Goal: Task Accomplishment & Management: Complete application form

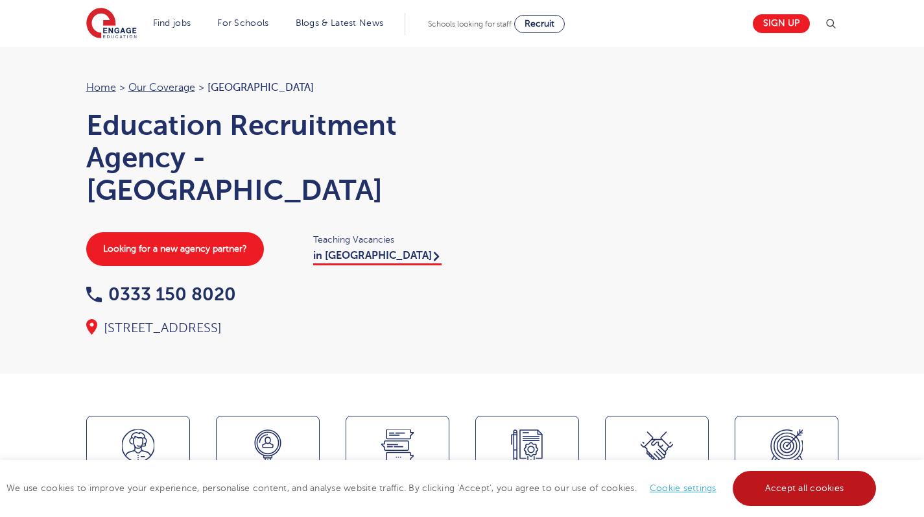
click at [827, 499] on link "Accept all cookies" at bounding box center [804, 488] width 144 height 35
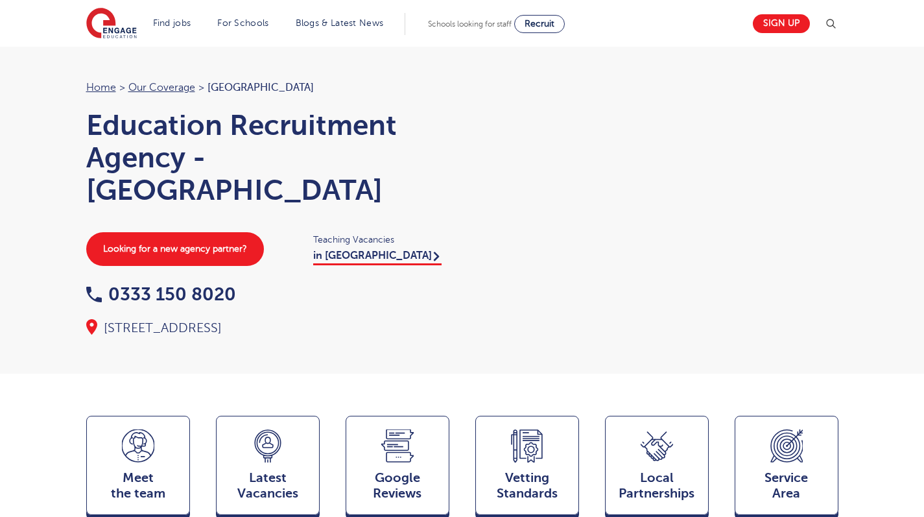
scroll to position [309, 0]
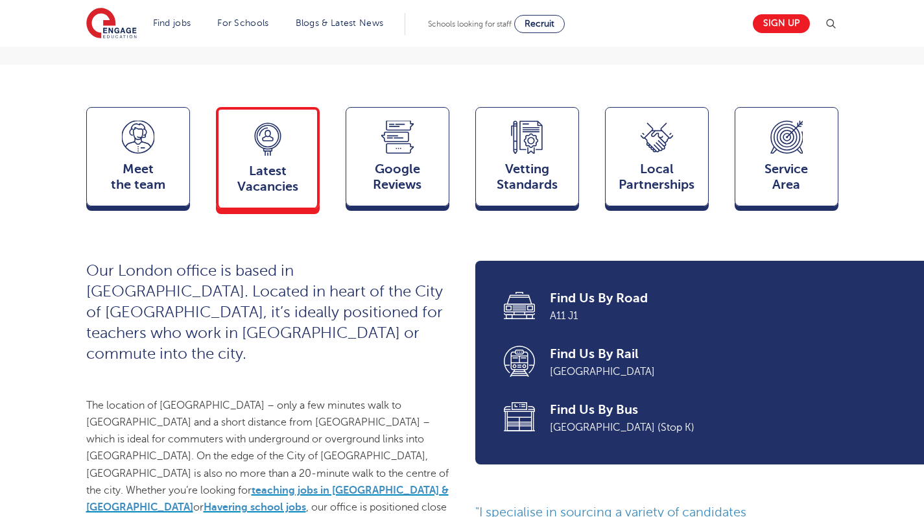
click at [237, 194] on span "Latest Vacancies" at bounding box center [268, 178] width 86 height 31
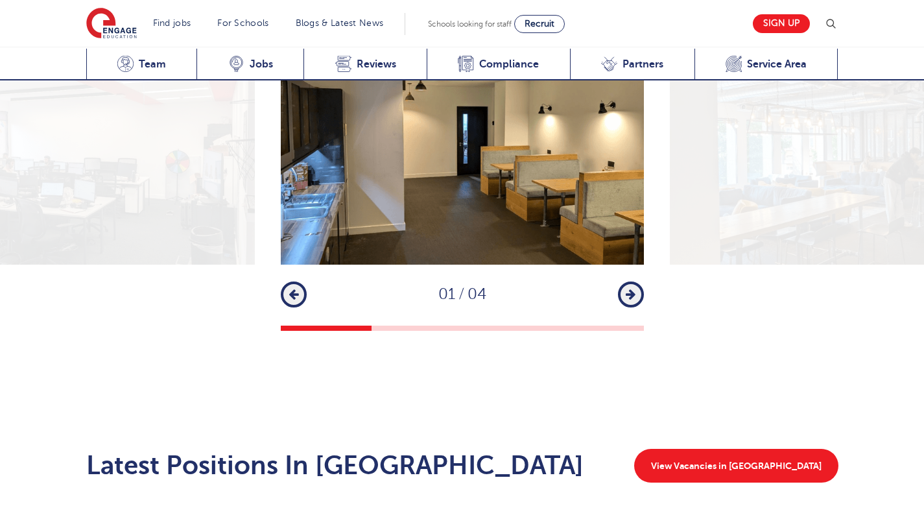
scroll to position [1816, 0]
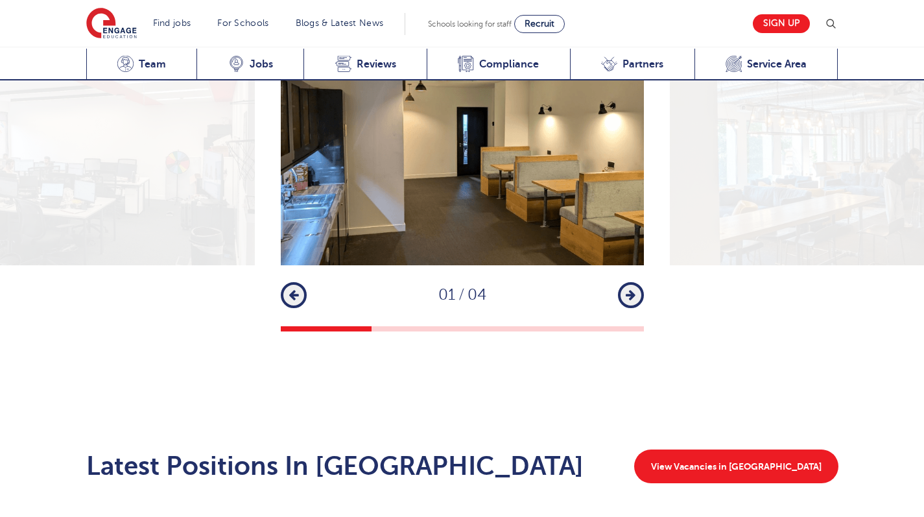
click at [635, 289] on icon "button" at bounding box center [630, 295] width 10 height 12
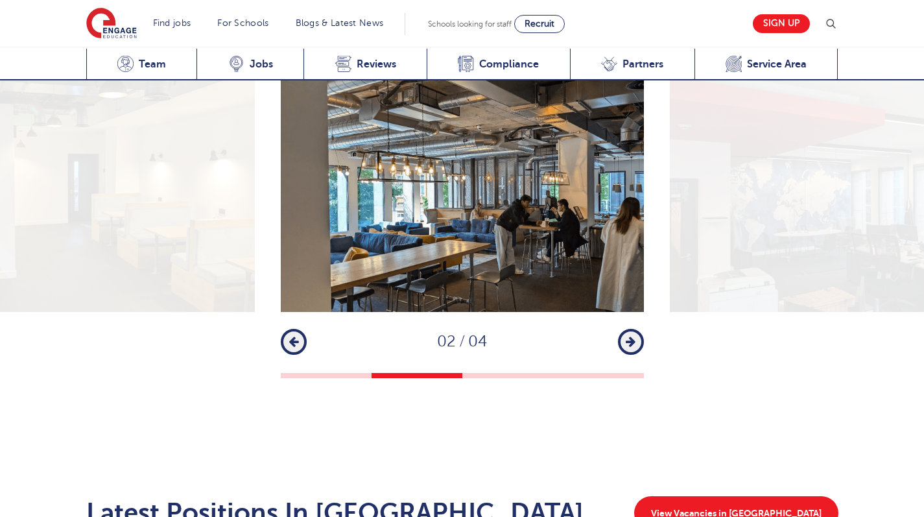
scroll to position [1766, 0]
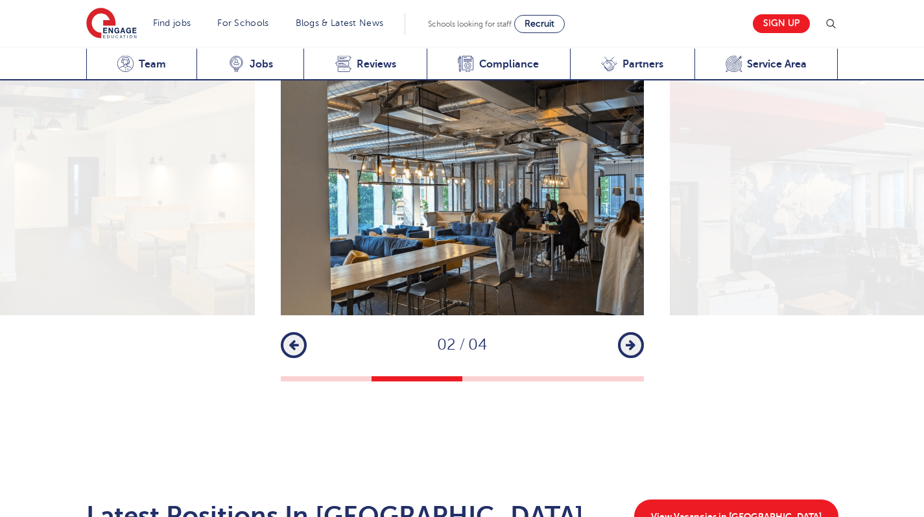
click at [621, 332] on button "Next" at bounding box center [631, 345] width 26 height 26
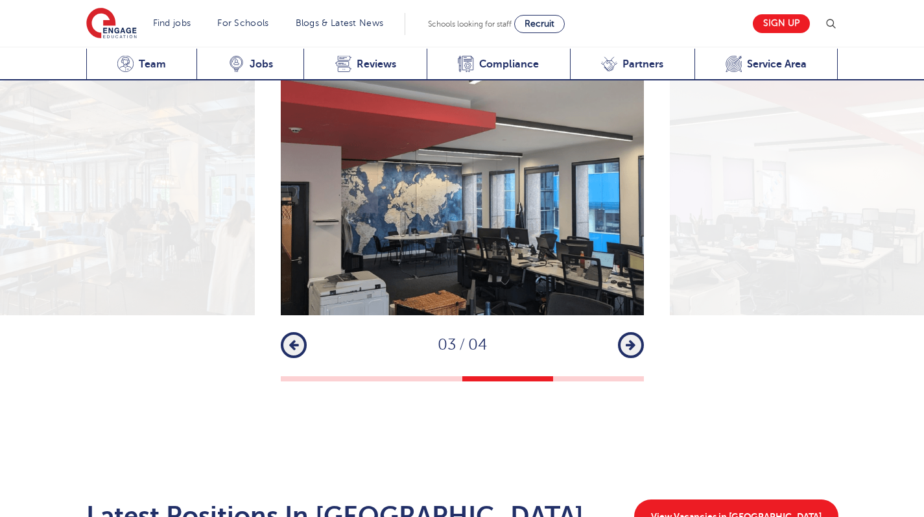
click at [621, 332] on button "Next" at bounding box center [631, 345] width 26 height 26
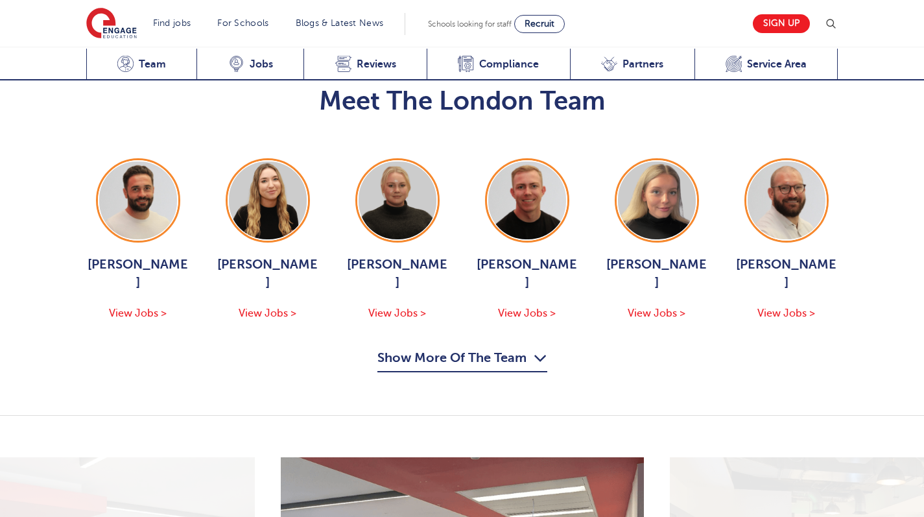
scroll to position [1386, 0]
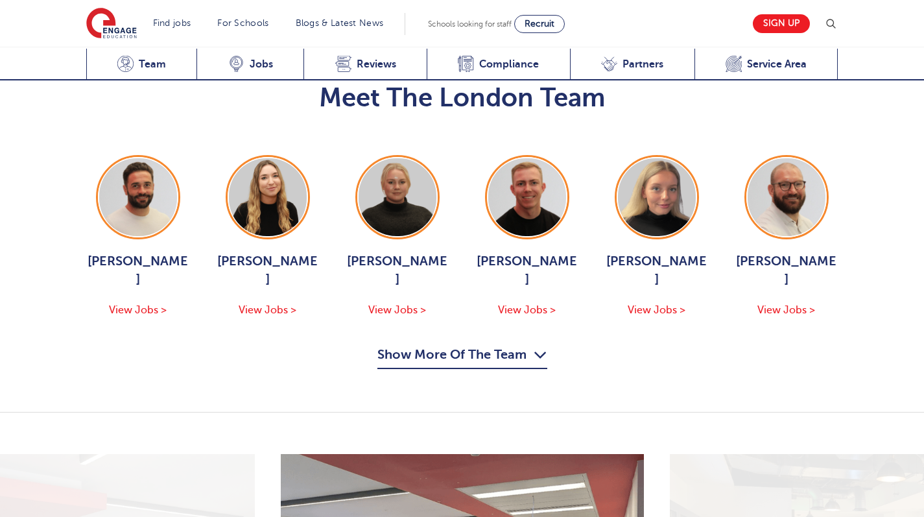
click at [497, 344] on button "Show More Of The Team" at bounding box center [462, 356] width 170 height 25
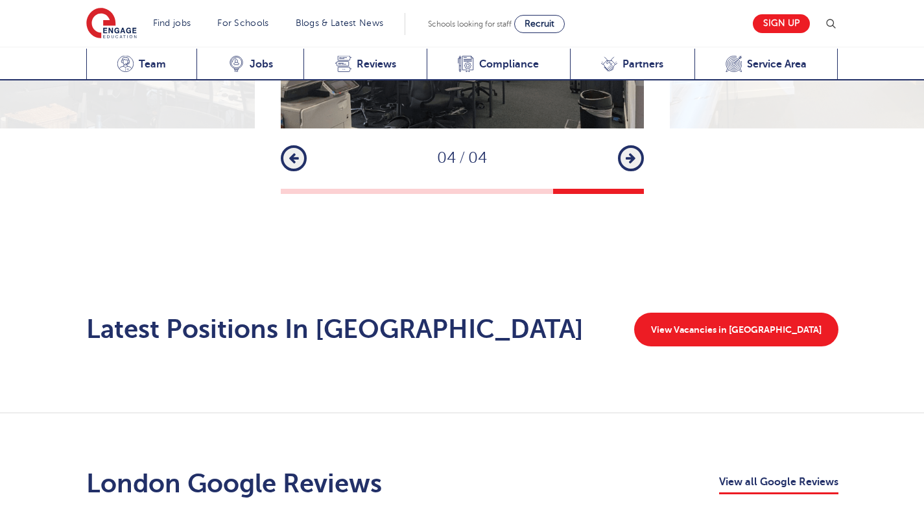
scroll to position [2452, 0]
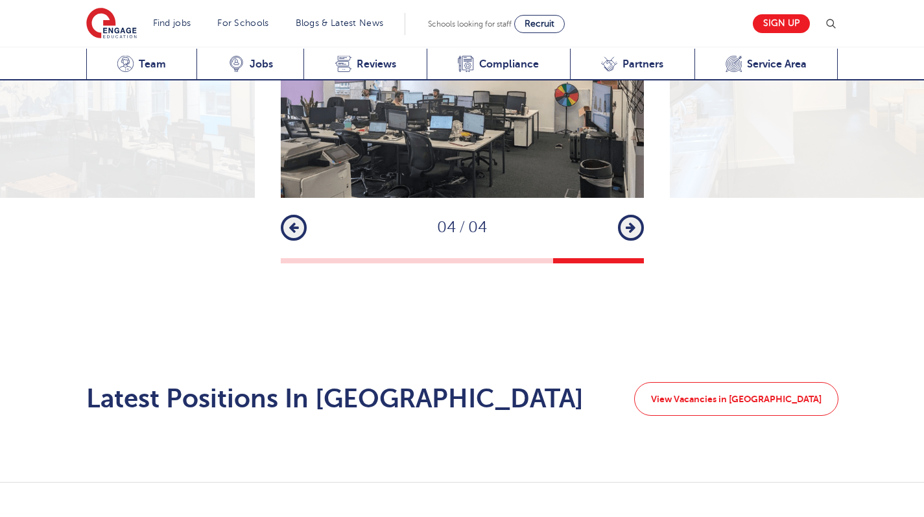
click at [822, 382] on link "View Vacancies in London" at bounding box center [736, 399] width 204 height 34
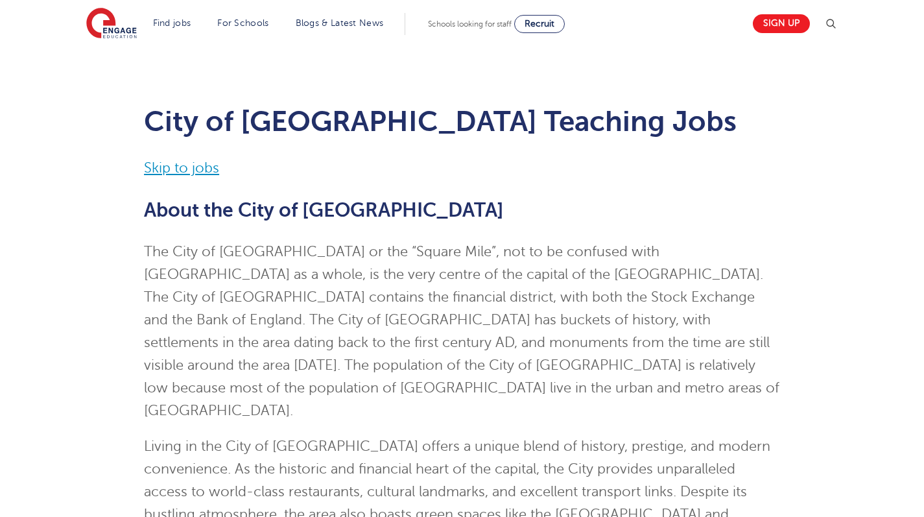
click at [199, 173] on link "Skip to jobs" at bounding box center [181, 168] width 75 height 16
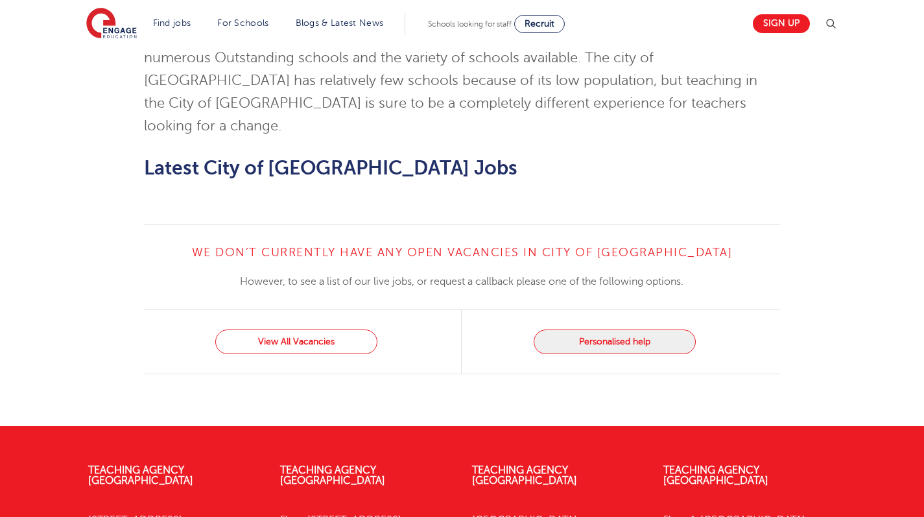
scroll to position [1211, 0]
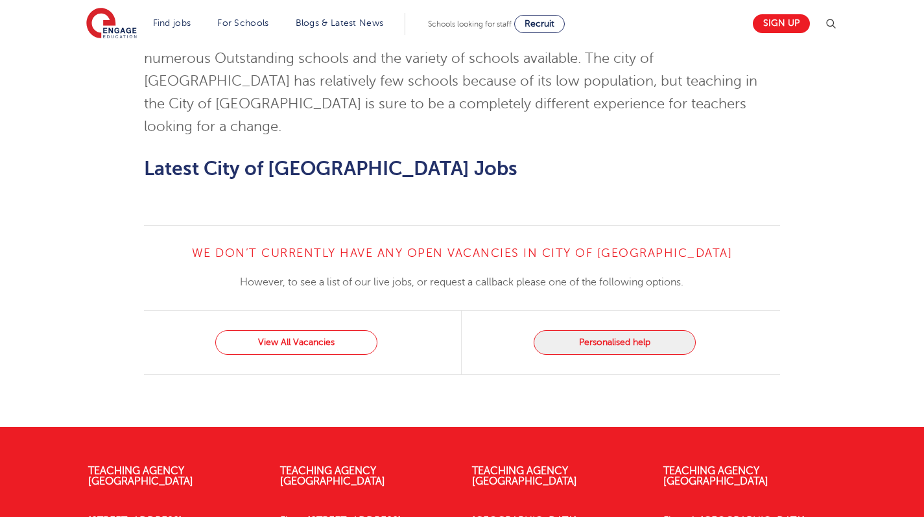
click at [320, 330] on link "View All Vacancies" at bounding box center [296, 342] width 162 height 25
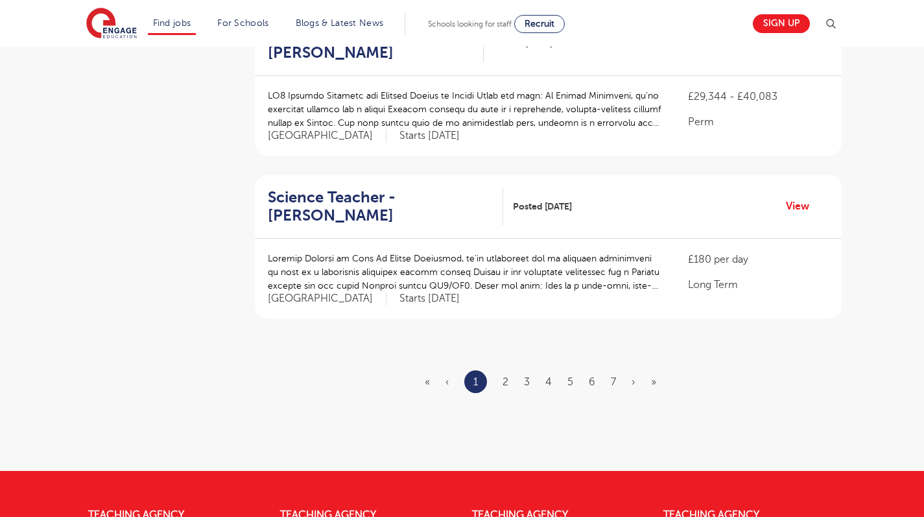
scroll to position [1437, 0]
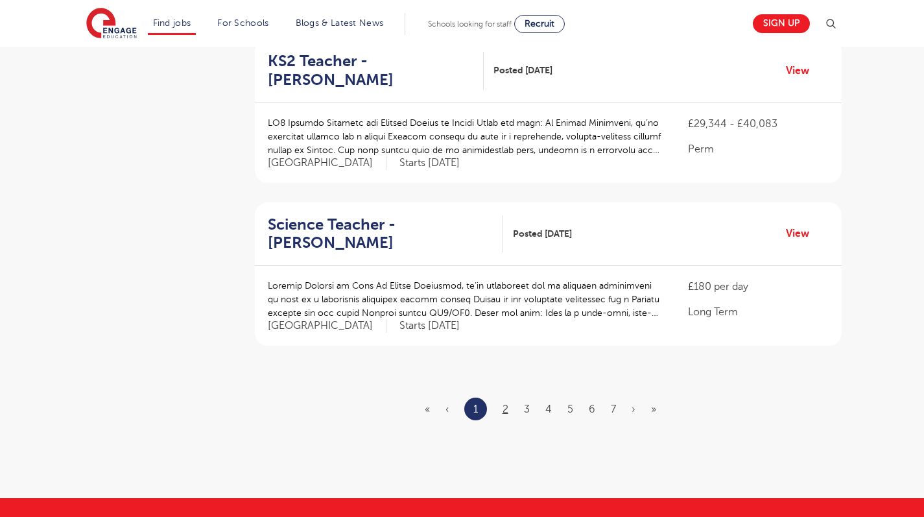
click at [506, 403] on link "2" at bounding box center [505, 409] width 6 height 12
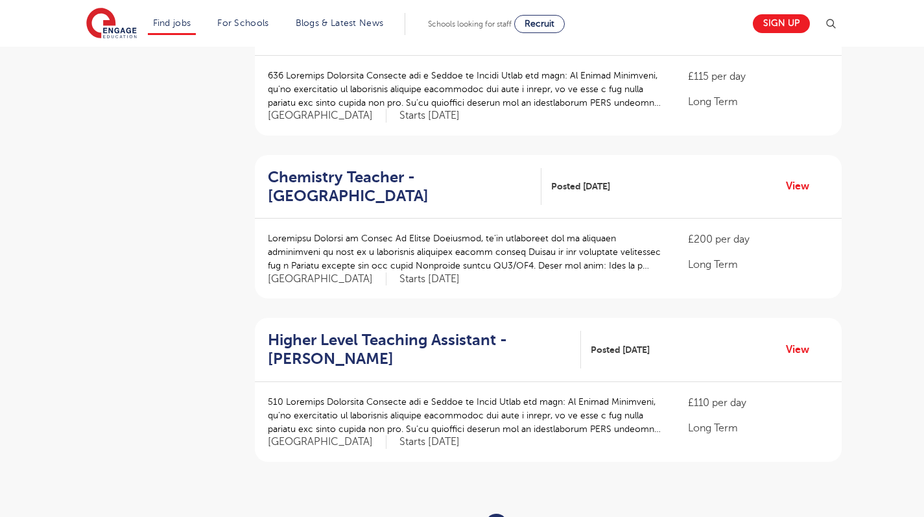
scroll to position [1317, 0]
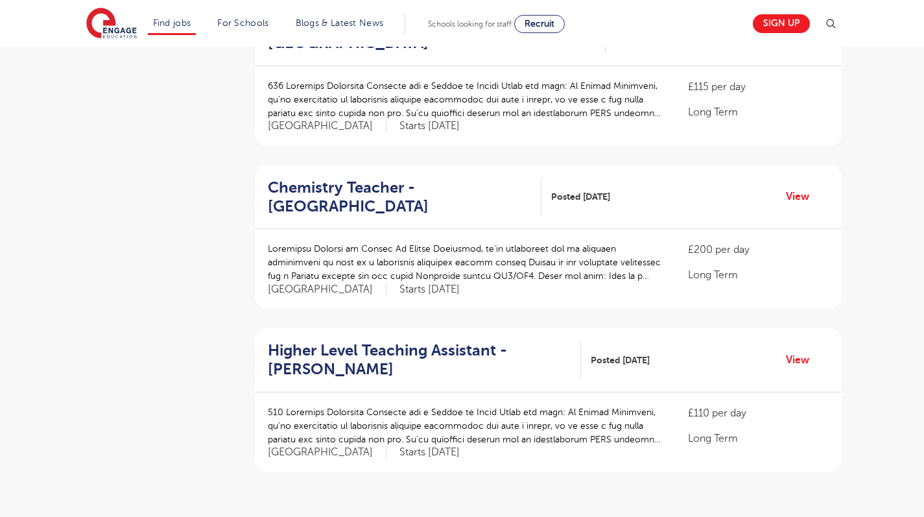
click at [296, 341] on h2 "Higher Level Teaching Assistant - Brent" at bounding box center [419, 360] width 303 height 38
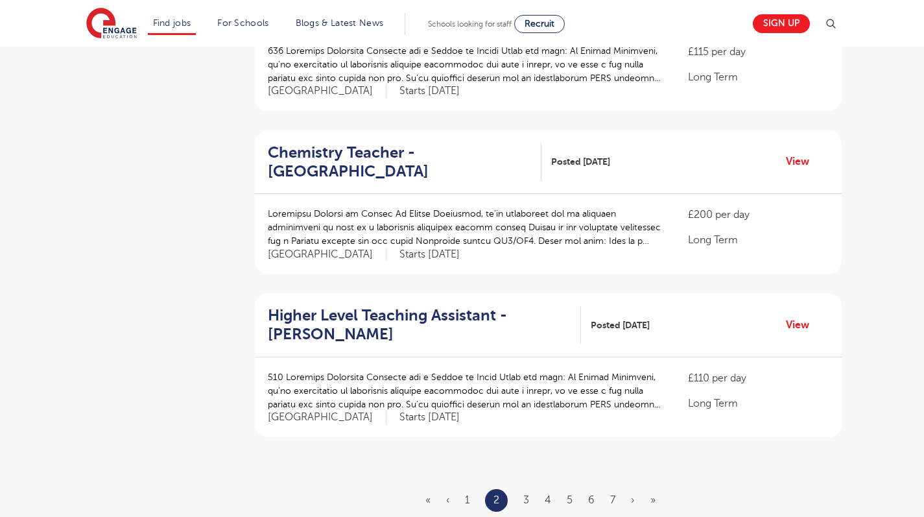
scroll to position [1393, 0]
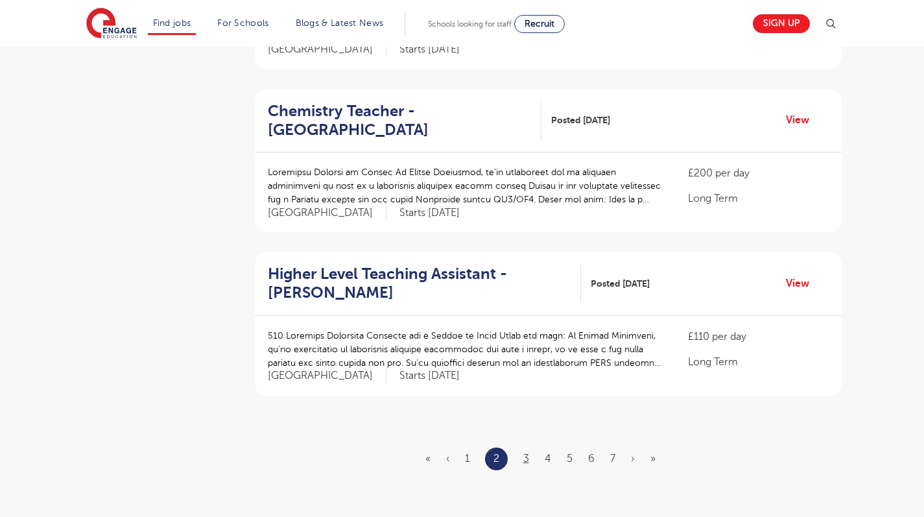
click at [528, 452] on link "3" at bounding box center [526, 458] width 6 height 12
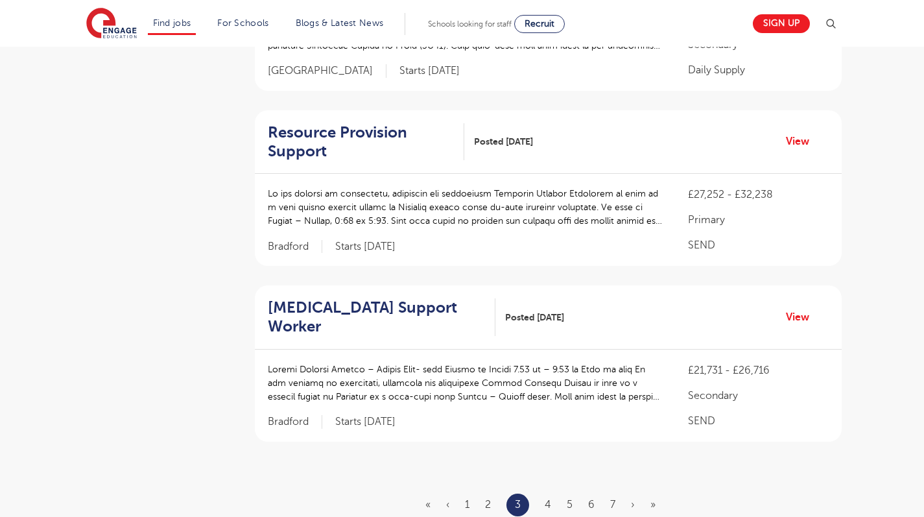
scroll to position [0, 0]
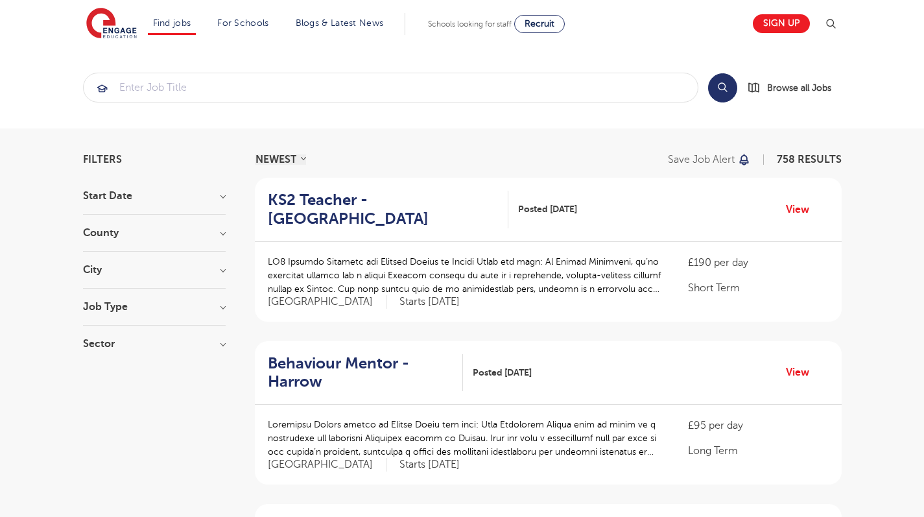
scroll to position [7, 0]
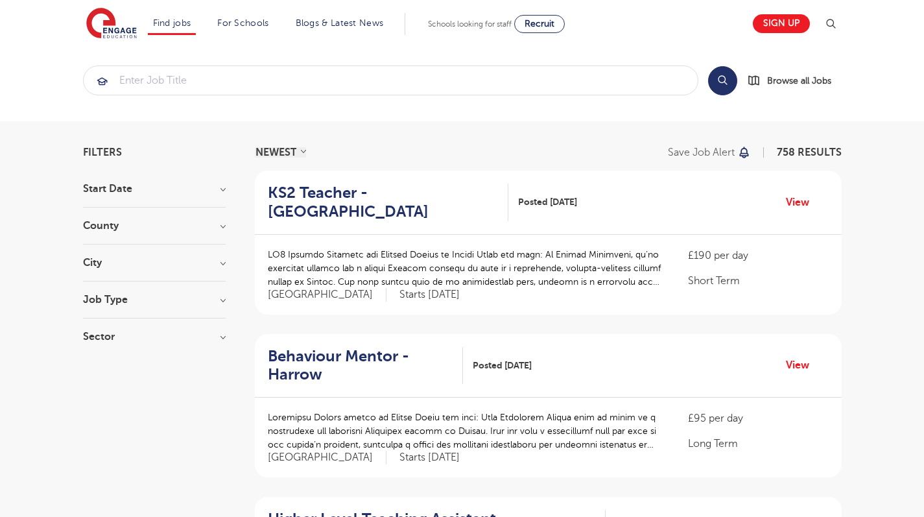
click at [141, 259] on h3 "City" at bounding box center [154, 262] width 143 height 10
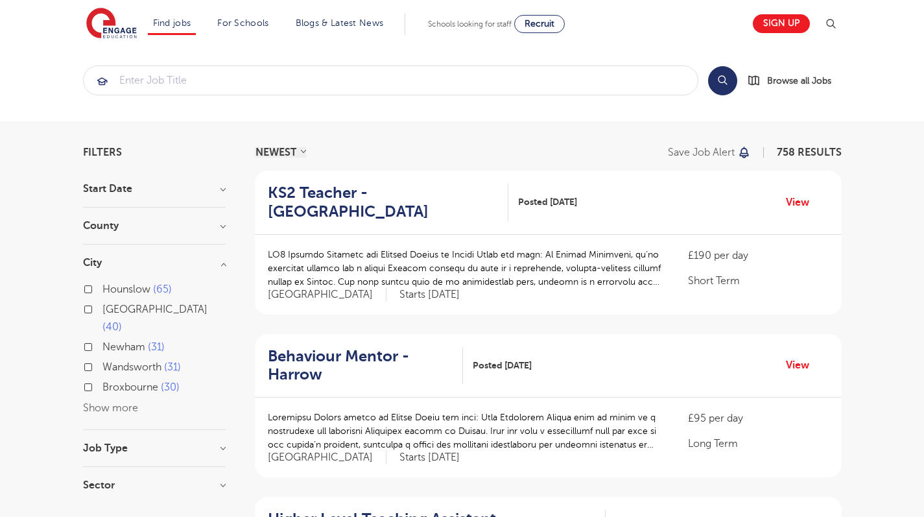
click at [99, 402] on button "Show more" at bounding box center [110, 408] width 55 height 12
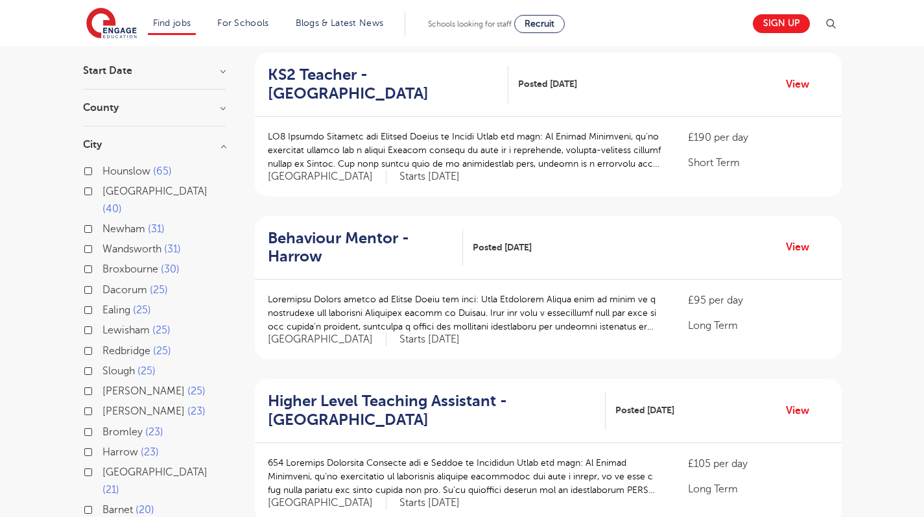
scroll to position [128, 0]
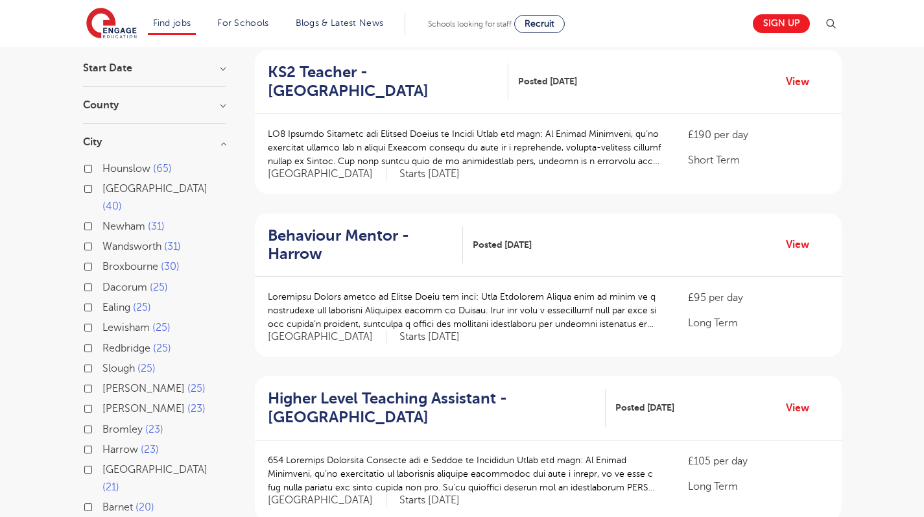
click at [102, 400] on label "Brent 23" at bounding box center [153, 408] width 103 height 17
click at [102, 402] on input "Brent 23" at bounding box center [106, 406] width 8 height 8
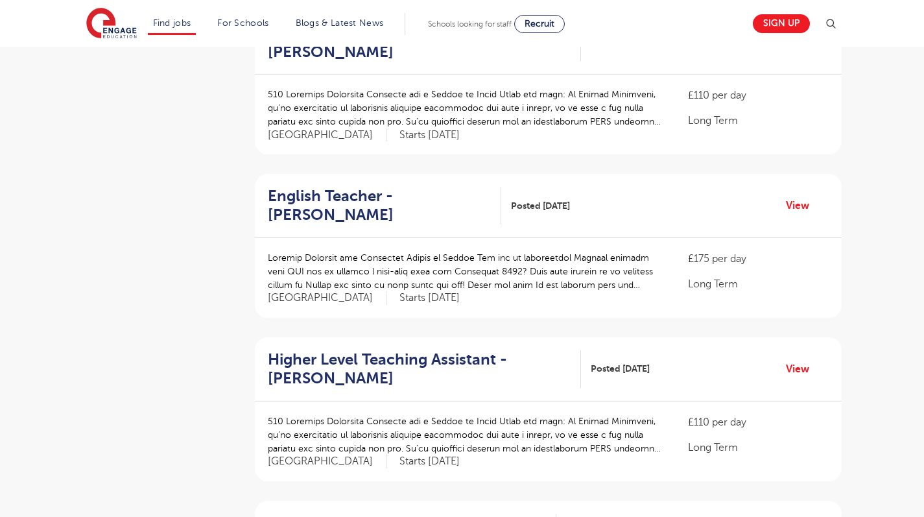
scroll to position [1284, 0]
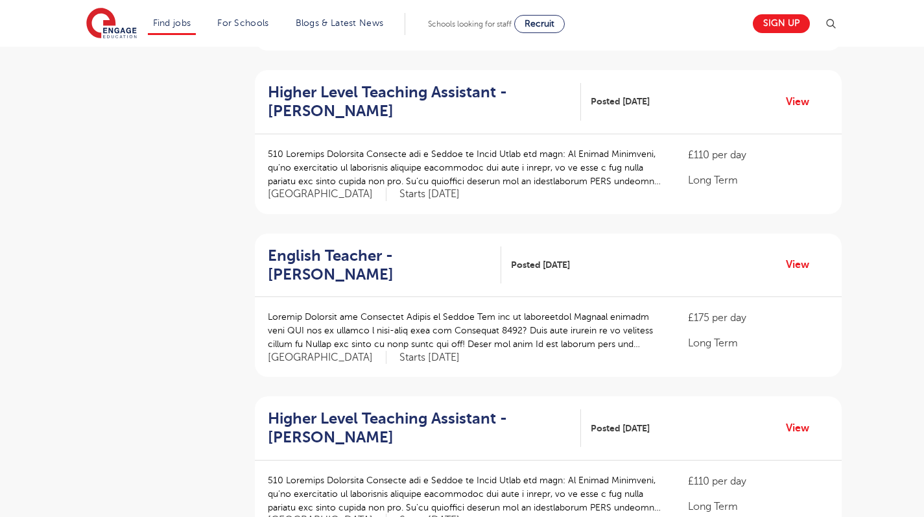
scroll to position [1264, 0]
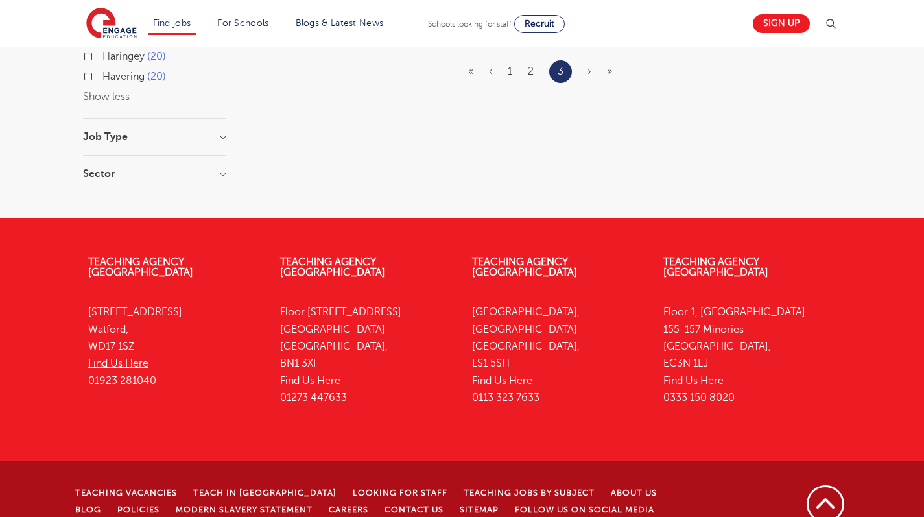
scroll to position [278, 0]
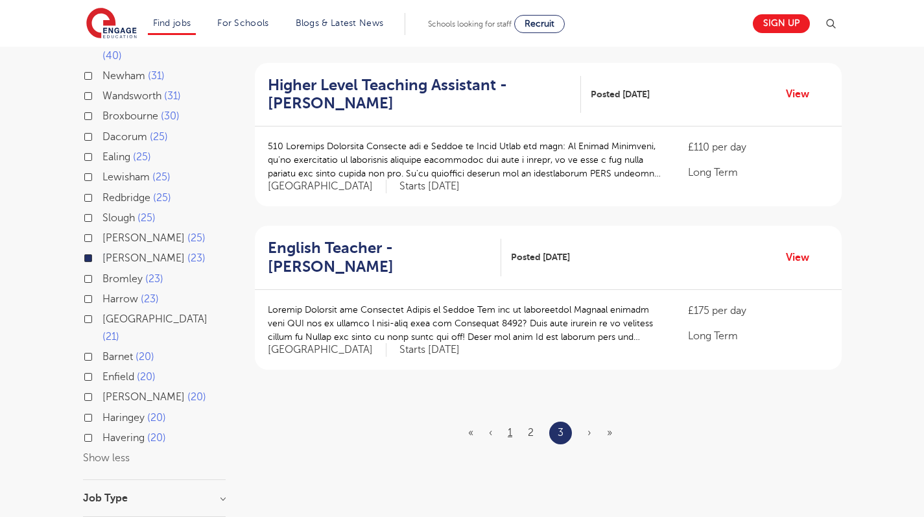
click at [512, 426] on link "1" at bounding box center [509, 432] width 5 height 12
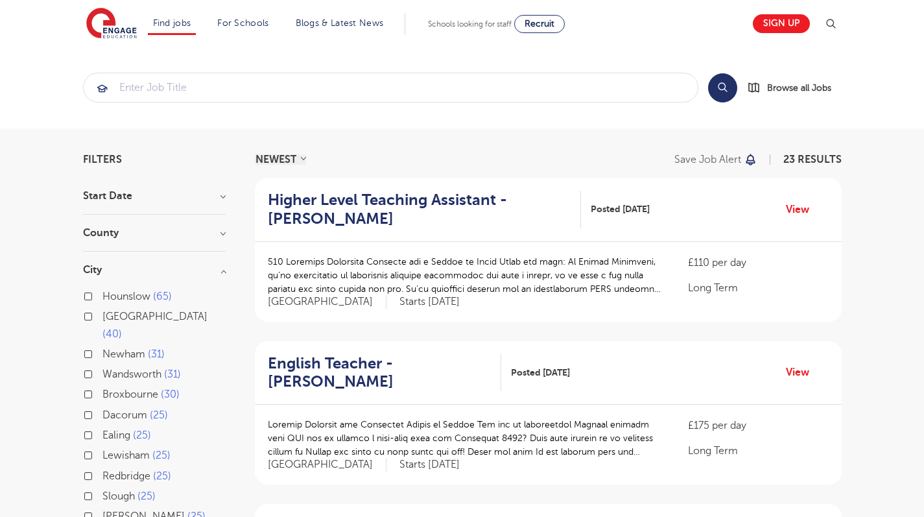
click at [431, 194] on h2 "Higher Level Teaching Assistant - Brent" at bounding box center [419, 210] width 303 height 38
click at [794, 207] on link "View" at bounding box center [802, 209] width 33 height 17
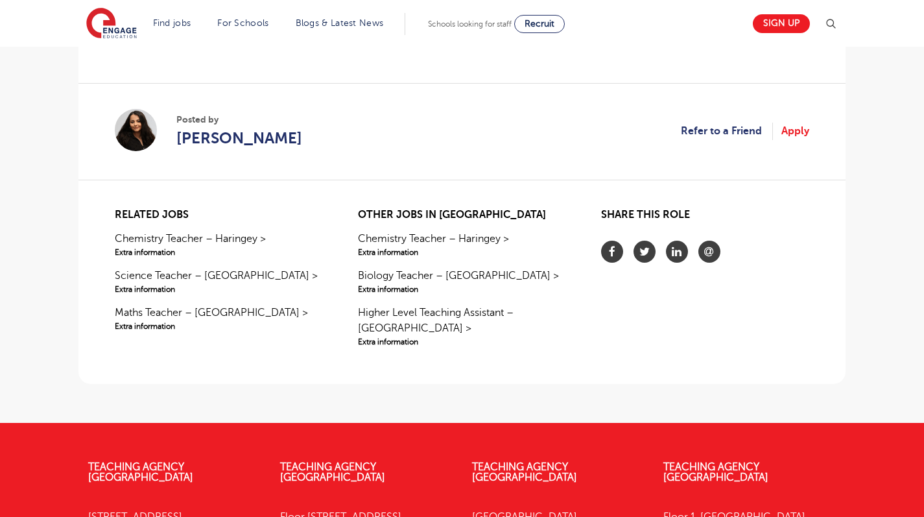
scroll to position [1041, 0]
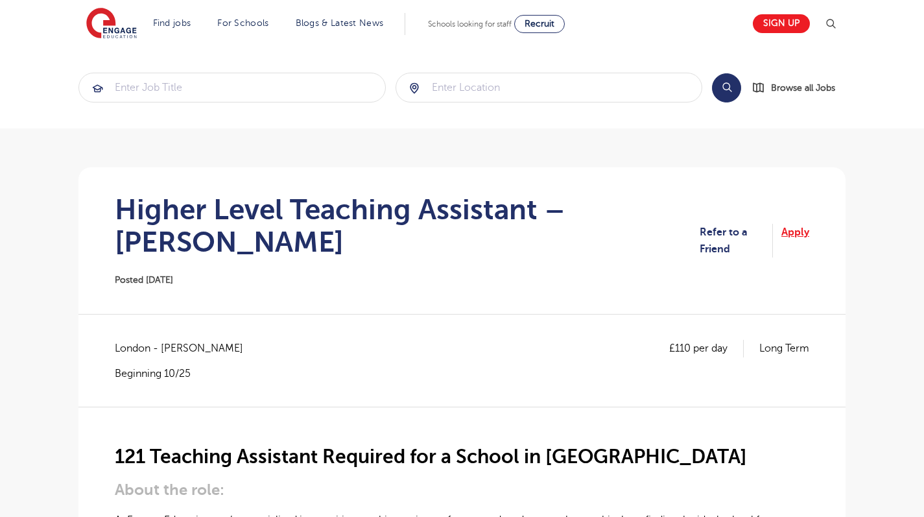
click at [797, 224] on link "Apply" at bounding box center [795, 241] width 28 height 34
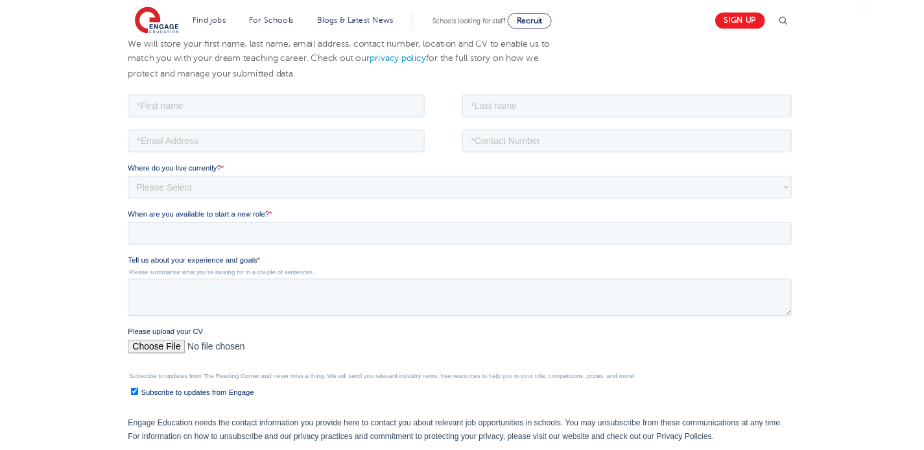
scroll to position [99, 0]
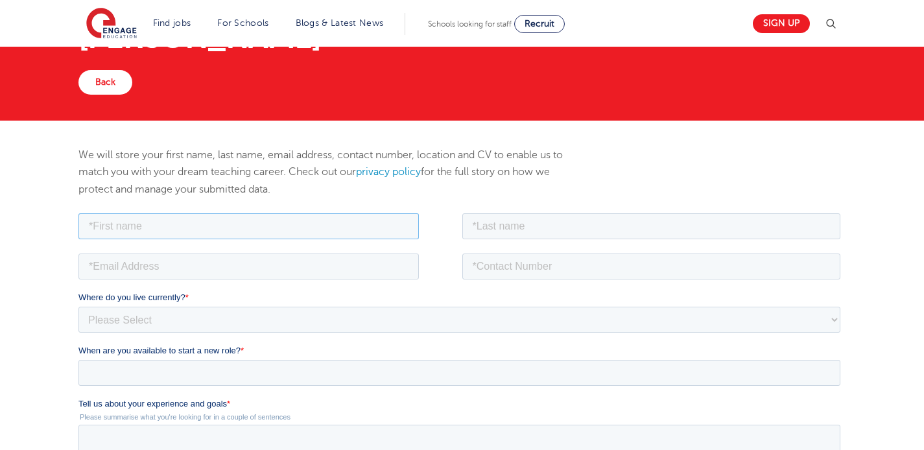
click at [264, 214] on input "text" at bounding box center [248, 226] width 340 height 26
type input "[PERSON_NAME]"
type input "[EMAIL_ADDRESS][DOMAIN_NAME]"
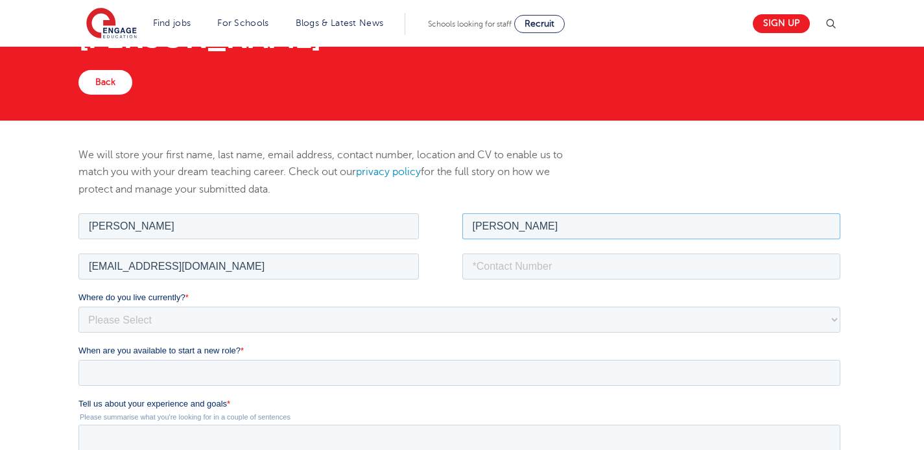
type input "[PERSON_NAME]"
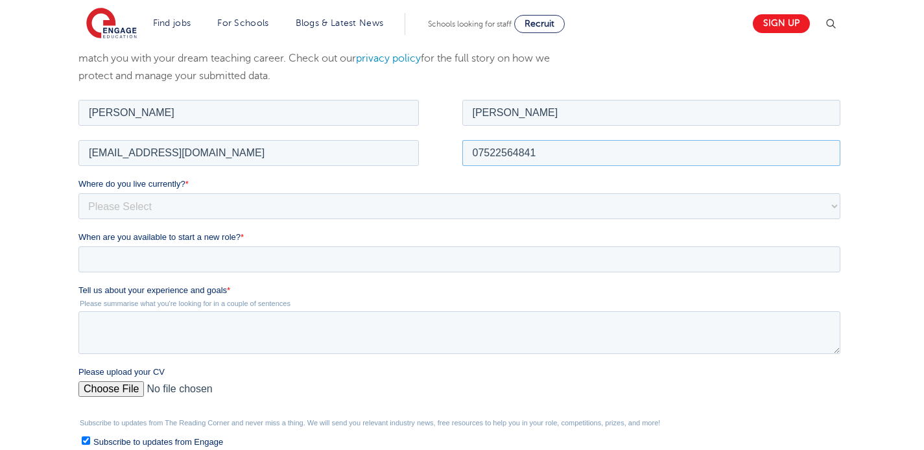
scroll to position [218, 0]
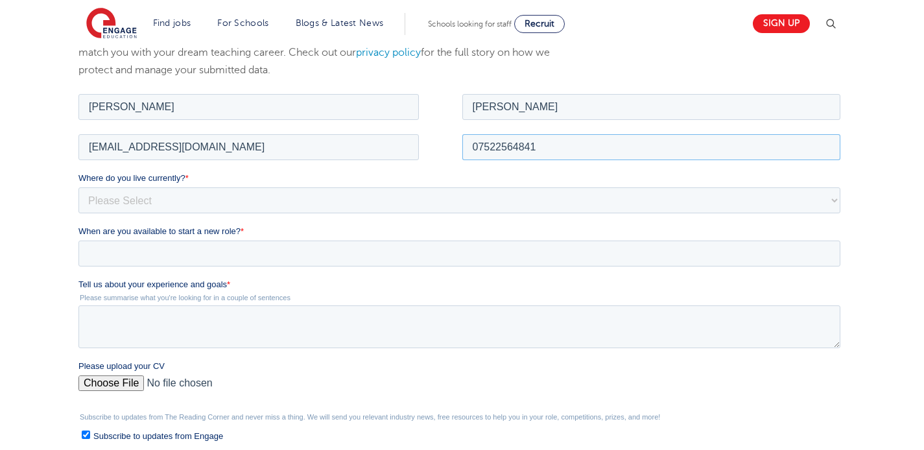
type input "07522564841"
select select "UK"
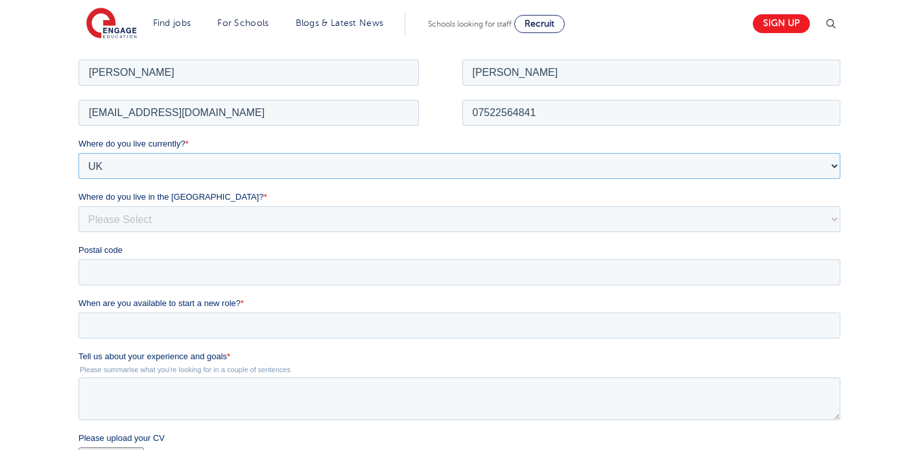
scroll to position [255, 0]
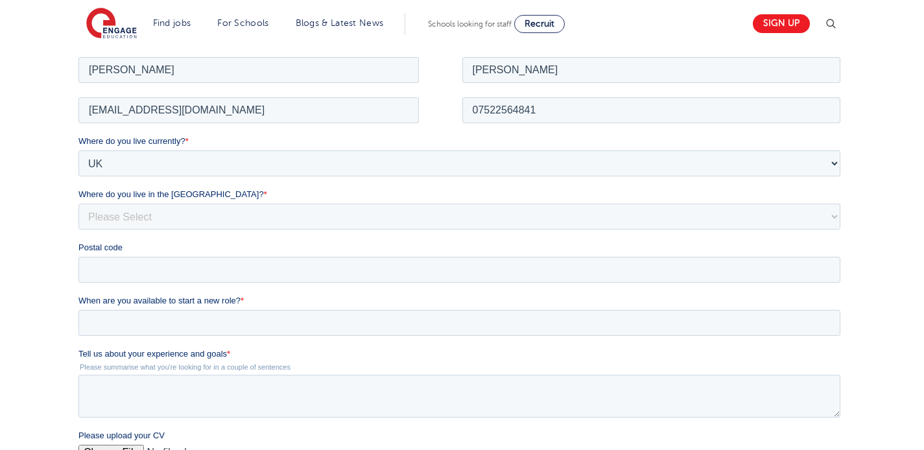
click at [548, 201] on div "Where do you live in the UK? * Please Select Overseas Barnsley Bedfordshire Ber…" at bounding box center [461, 207] width 767 height 41
select select "London"
type input "NW10"
click at [348, 310] on input "When are you available to start a new role? *" at bounding box center [459, 322] width 762 height 26
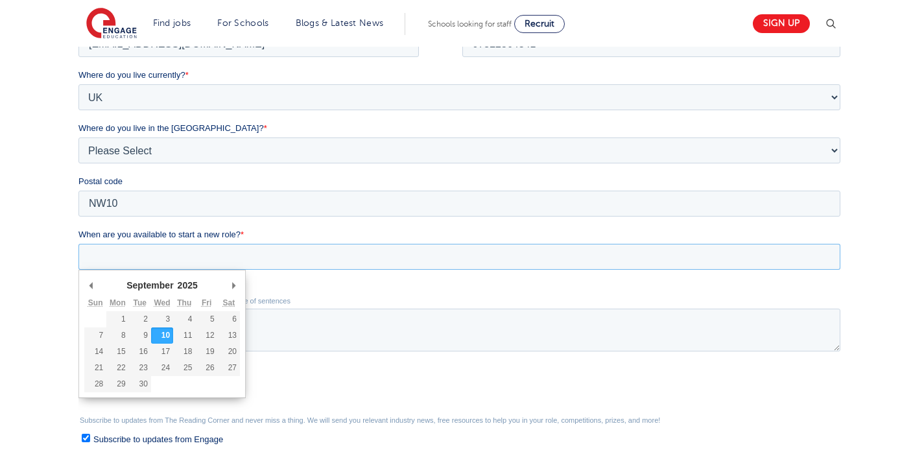
scroll to position [324, 0]
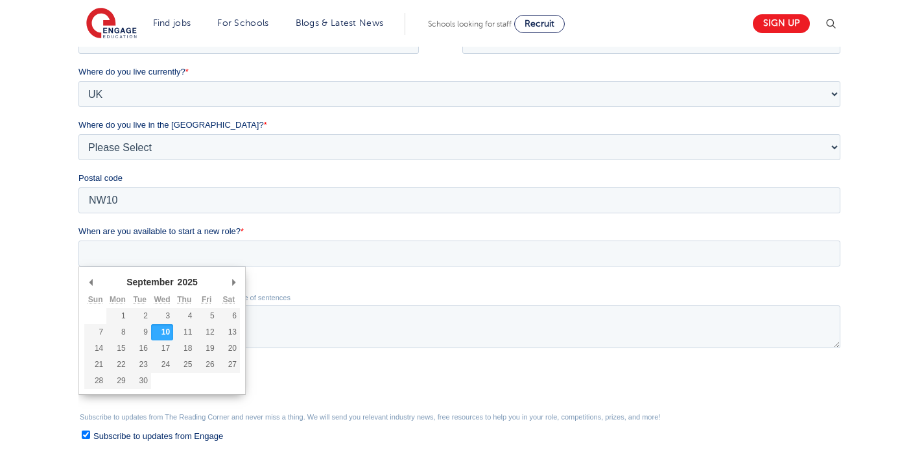
click at [266, 285] on form "Job Position Job Sector Job ID Job Number Job Owner Camela Rashid camrash123@gm…" at bounding box center [461, 273] width 767 height 576
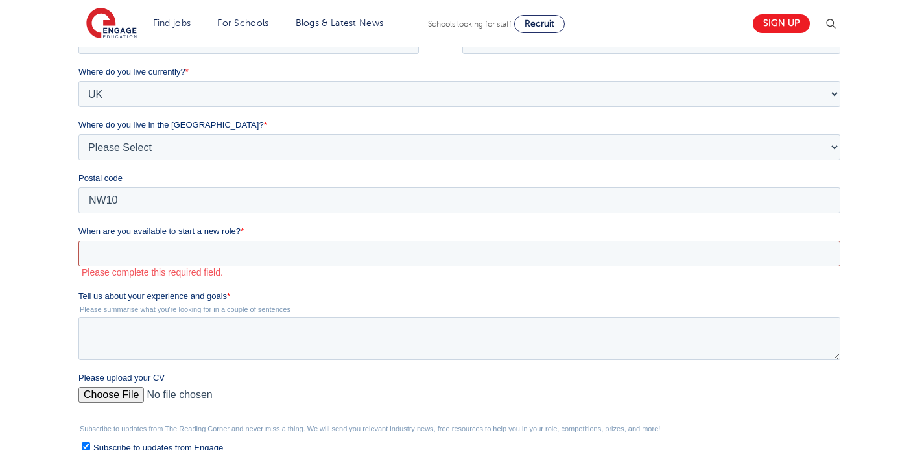
click at [261, 246] on input "When are you available to start a new role? *" at bounding box center [459, 253] width 762 height 26
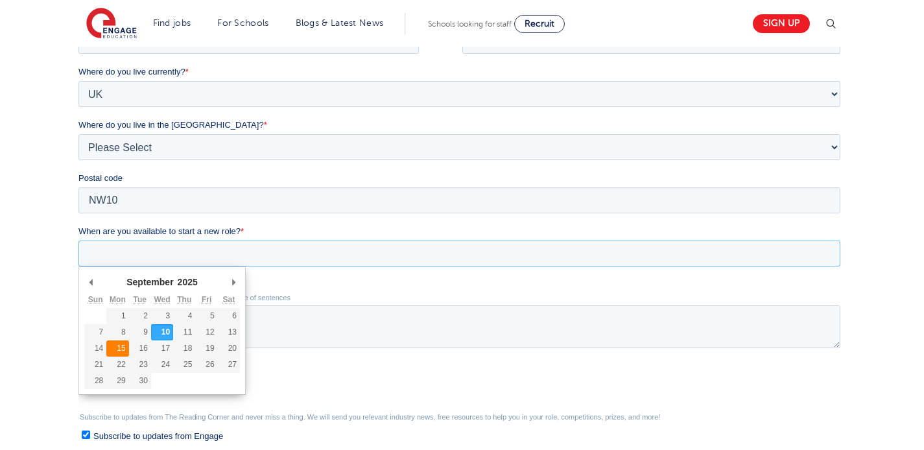
type div "2025-09-15"
type input "2025/09/15"
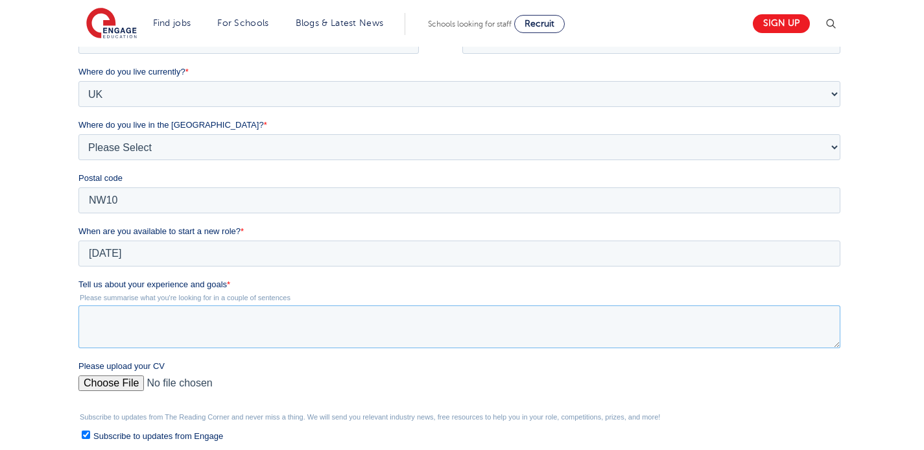
click at [92, 328] on textarea "Tell us about your experience and goals *" at bounding box center [459, 326] width 762 height 43
type textarea "g"
click at [252, 321] on textarea "General teaching assistant role in a early years" at bounding box center [459, 326] width 762 height 43
click at [247, 320] on textarea "General teaching assistant role in early years" at bounding box center [459, 326] width 762 height 43
type textarea "General teaching assistant role in early years"
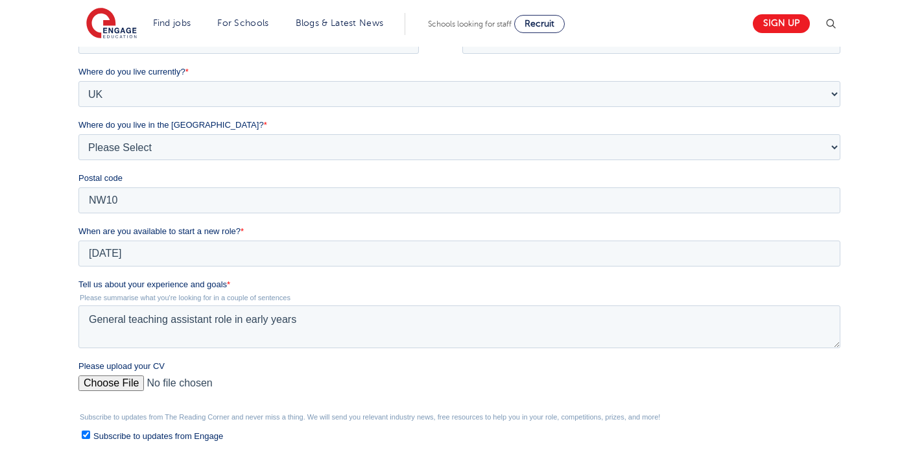
click at [252, 384] on input "Please upload your CV" at bounding box center [459, 388] width 762 height 26
type input "C:\fakepath\CV 2025.docx"
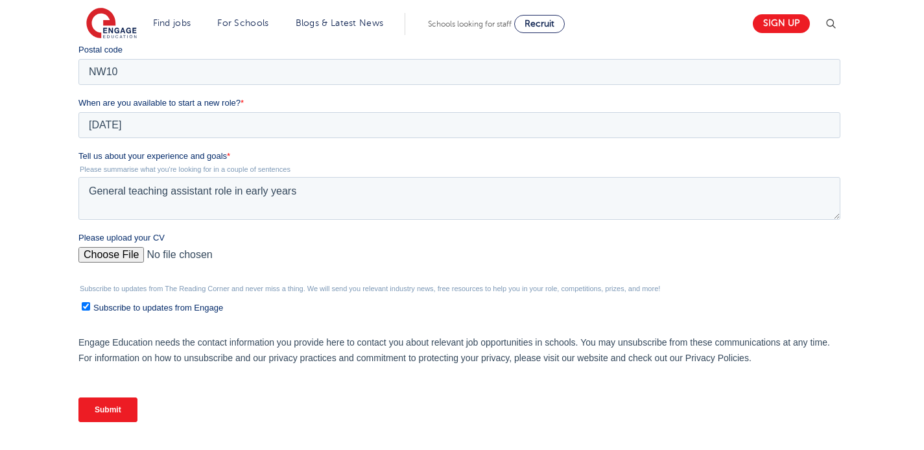
scroll to position [463, 0]
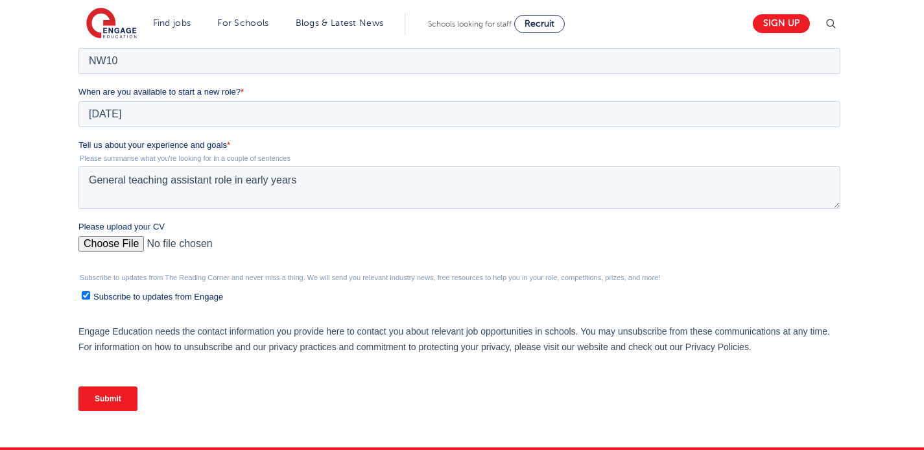
click at [123, 393] on input "Submit" at bounding box center [107, 398] width 59 height 25
